Goal: Transaction & Acquisition: Purchase product/service

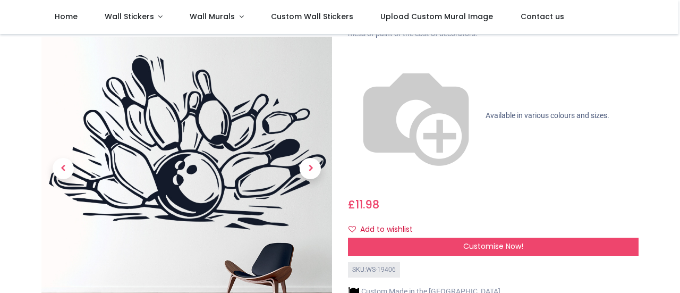
scroll to position [87, 0]
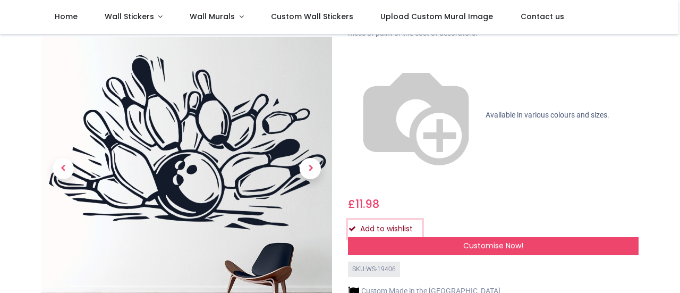
click at [394, 220] on button "Add to wishlist" at bounding box center [385, 229] width 74 height 18
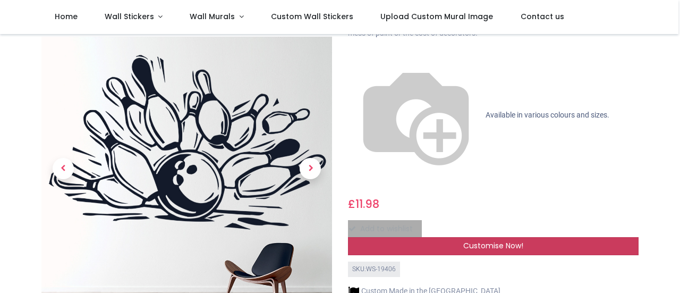
click at [422, 237] on div "Customise Now!" at bounding box center [493, 246] width 291 height 18
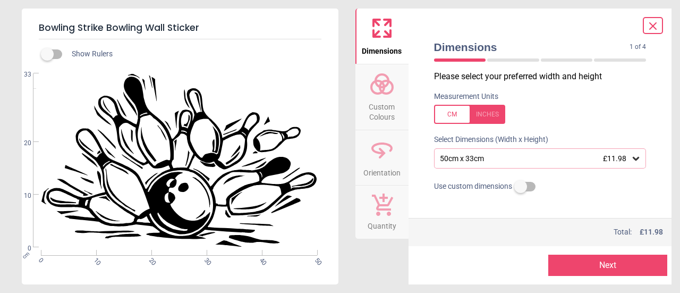
click at [540, 153] on div "50cm x 33cm £11.98" at bounding box center [540, 158] width 213 height 20
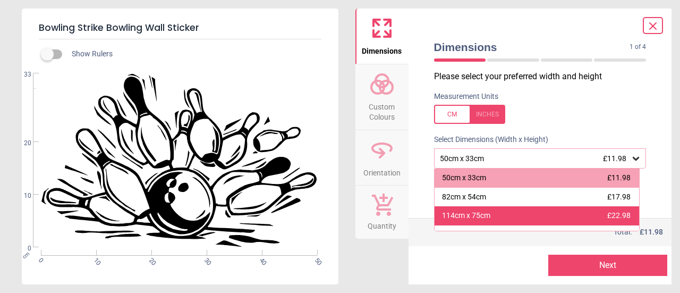
scroll to position [51, 0]
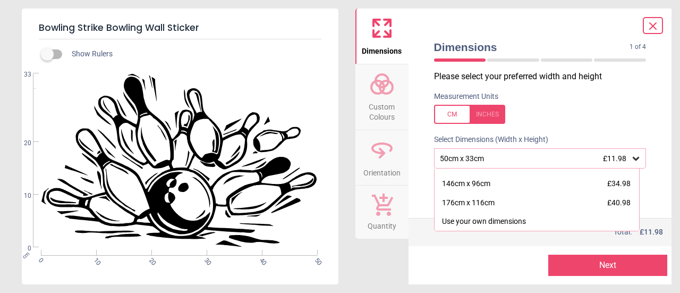
click at [492, 116] on div at bounding box center [469, 114] width 71 height 19
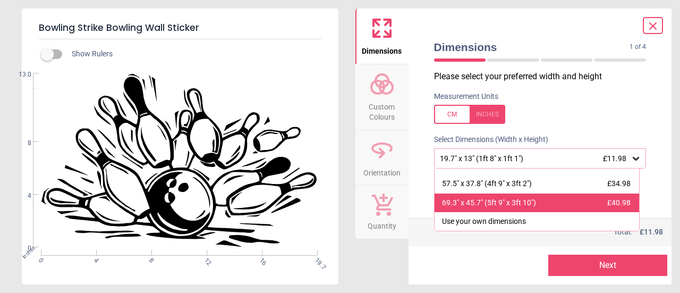
click at [526, 199] on div "69.3" x 45.7" (5ft 9" x 3ft 10")" at bounding box center [489, 203] width 94 height 11
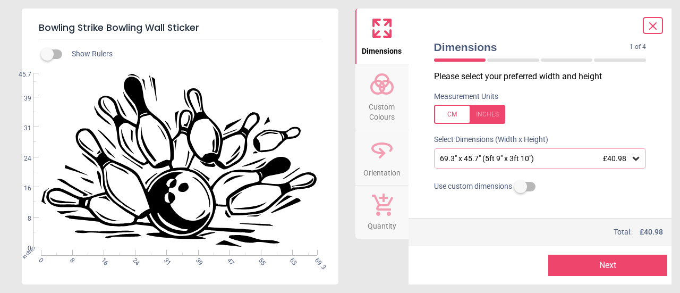
scroll to position [4, 0]
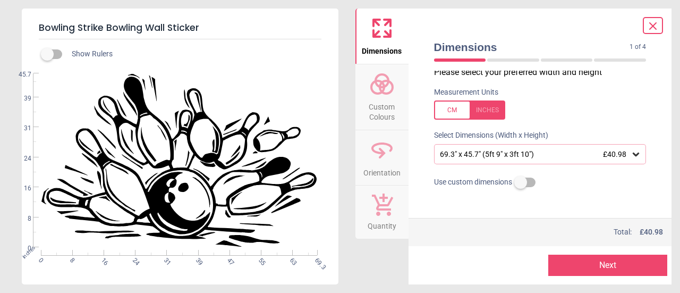
click at [604, 263] on button "Next" at bounding box center [607, 265] width 119 height 21
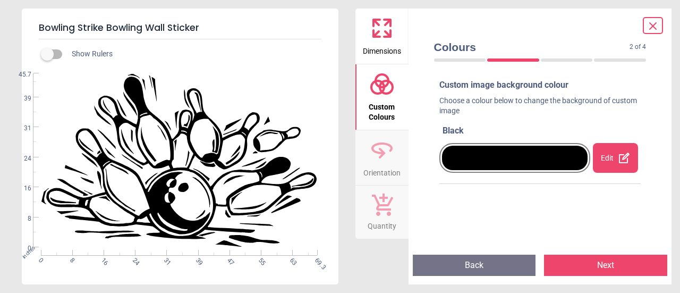
click at [597, 257] on button "Next" at bounding box center [605, 265] width 123 height 21
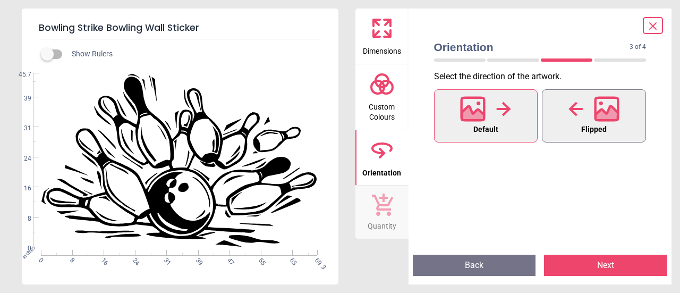
click at [593, 118] on div at bounding box center [594, 109] width 51 height 28
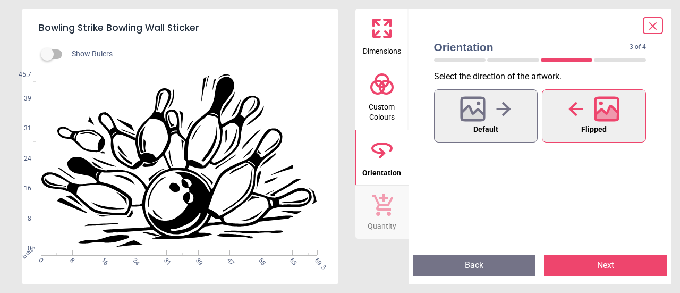
click at [597, 269] on button "Next" at bounding box center [605, 265] width 123 height 21
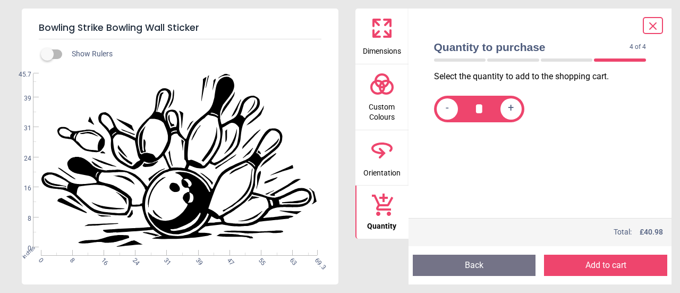
click at [597, 269] on button "Add to cart" at bounding box center [605, 265] width 123 height 21
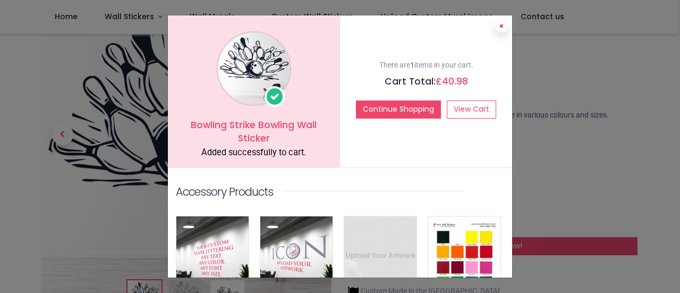
click at [496, 27] on button at bounding box center [501, 26] width 13 height 13
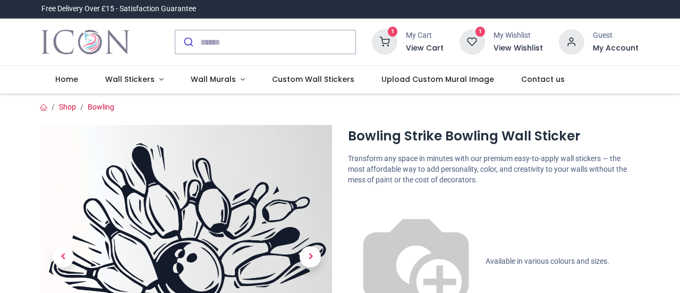
click at [393, 41] on icon at bounding box center [385, 42] width 26 height 26
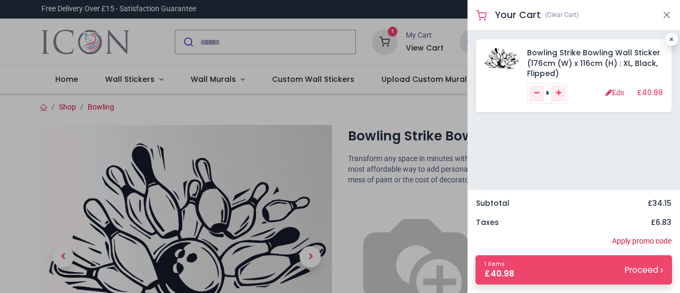
click at [391, 158] on div at bounding box center [340, 146] width 680 height 293
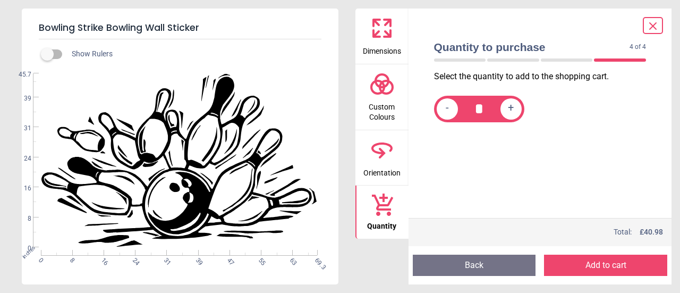
click at [383, 155] on icon at bounding box center [382, 150] width 26 height 26
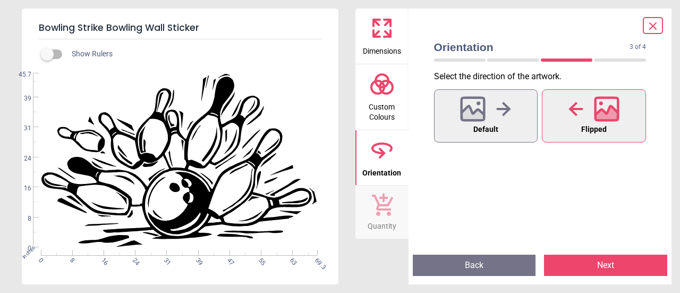
click at [596, 117] on icon at bounding box center [607, 108] width 23 height 23
click at [496, 116] on div at bounding box center [485, 109] width 51 height 28
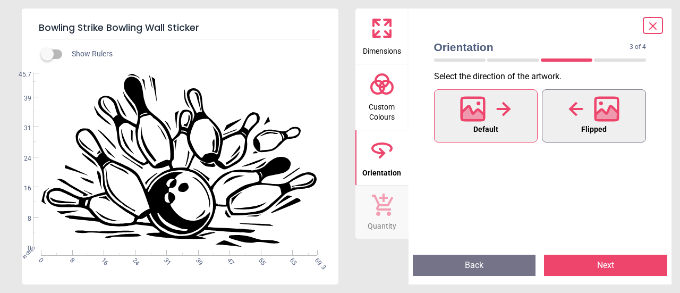
click at [596, 115] on icon at bounding box center [607, 108] width 23 height 23
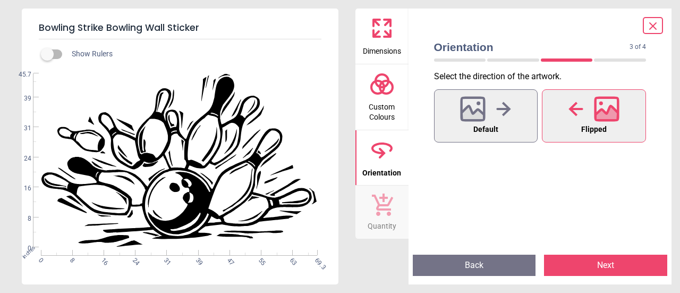
click at [652, 20] on icon at bounding box center [653, 26] width 13 height 13
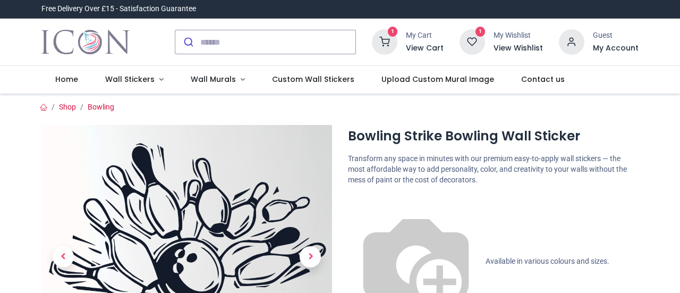
click at [395, 43] on icon at bounding box center [385, 42] width 26 height 26
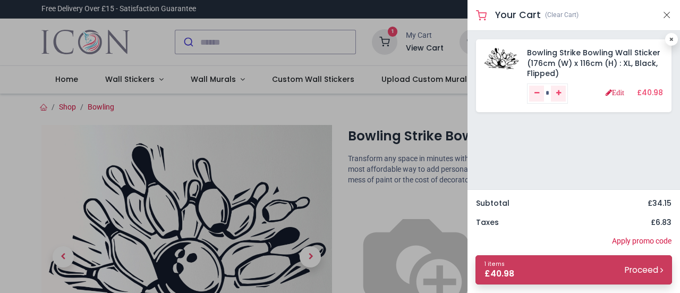
click at [581, 264] on link "1 items £ 40.98 Proceed" at bounding box center [574, 269] width 197 height 29
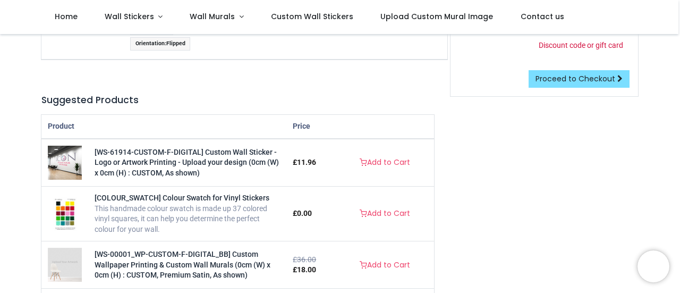
scroll to position [213, 0]
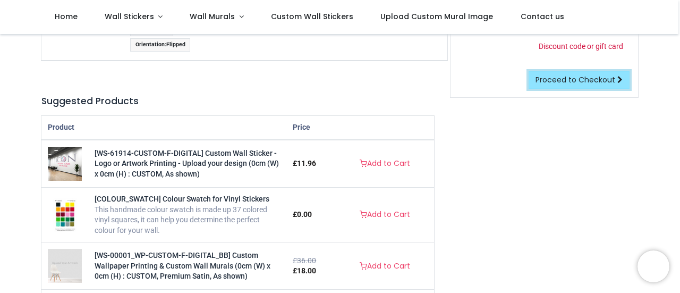
click at [552, 78] on span "Proceed to Checkout" at bounding box center [576, 79] width 80 height 11
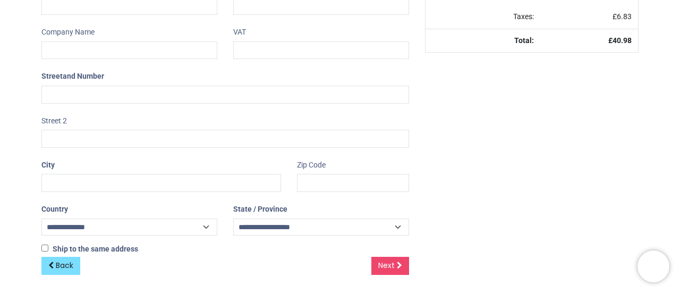
select select "***"
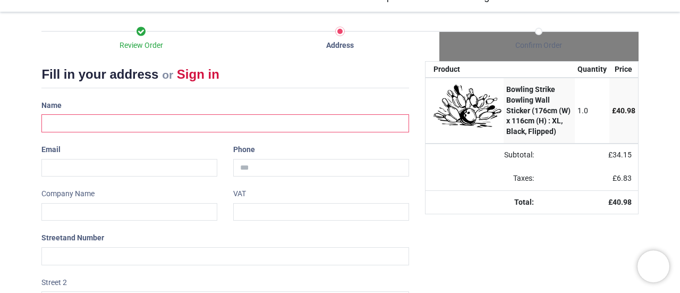
click at [157, 116] on input "text" at bounding box center [224, 123] width 367 height 18
type input "**********"
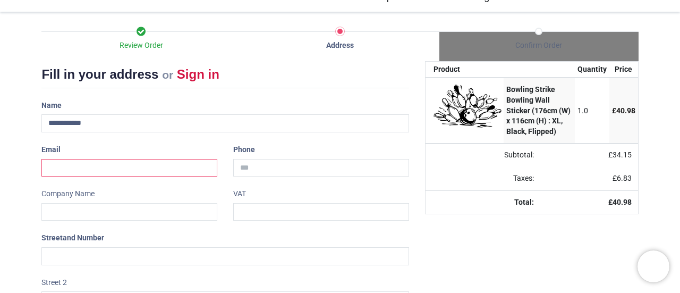
type input "**********"
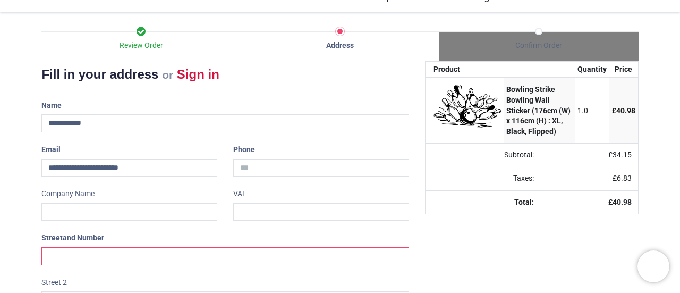
type input "**********"
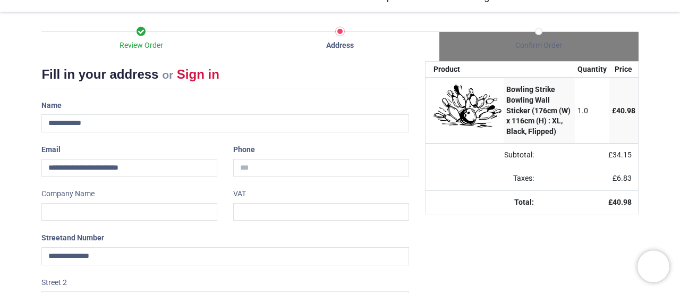
type input "********"
type input "*******"
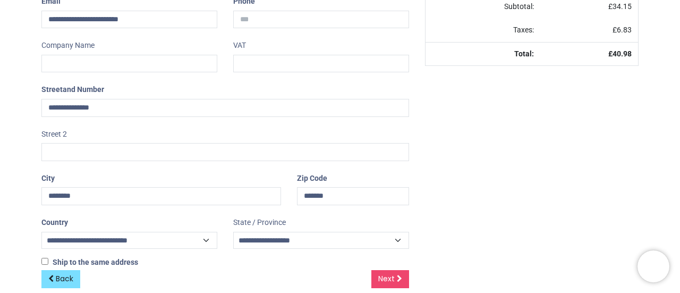
scroll to position [243, 0]
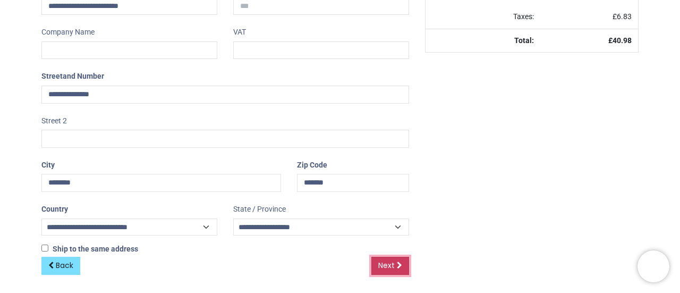
click at [391, 260] on span "Next" at bounding box center [386, 265] width 16 height 11
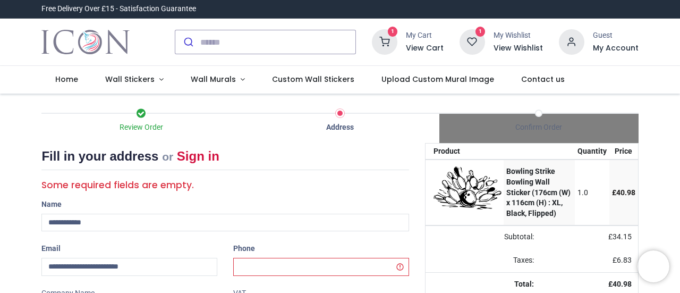
select select "***"
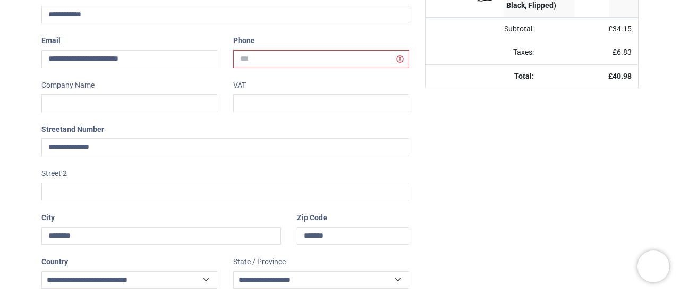
scroll to position [209, 0]
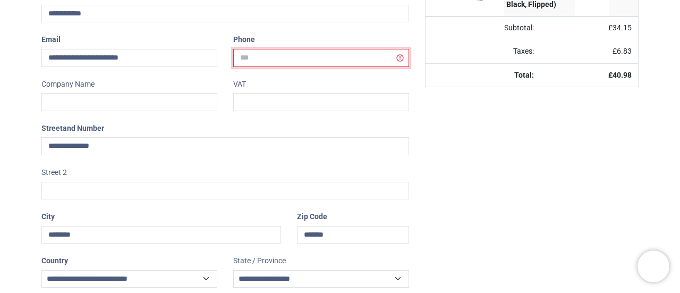
click at [336, 56] on input "tel" at bounding box center [321, 58] width 176 height 18
type input "**********"
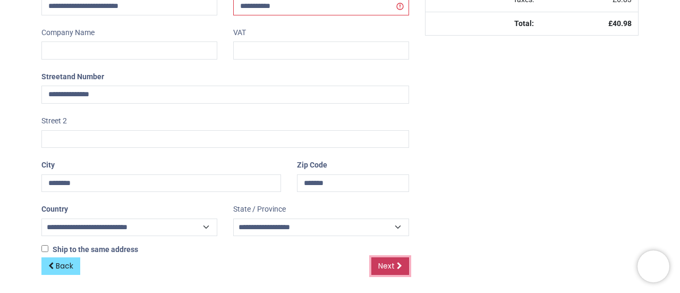
click at [386, 263] on span "Next" at bounding box center [386, 265] width 16 height 11
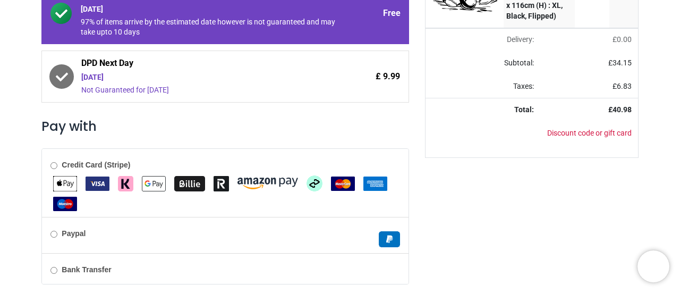
scroll to position [236, 0]
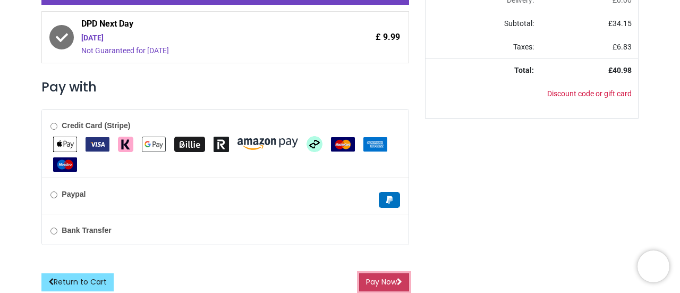
click at [387, 278] on button "Pay Now" at bounding box center [384, 282] width 50 height 18
